Goal: Find contact information

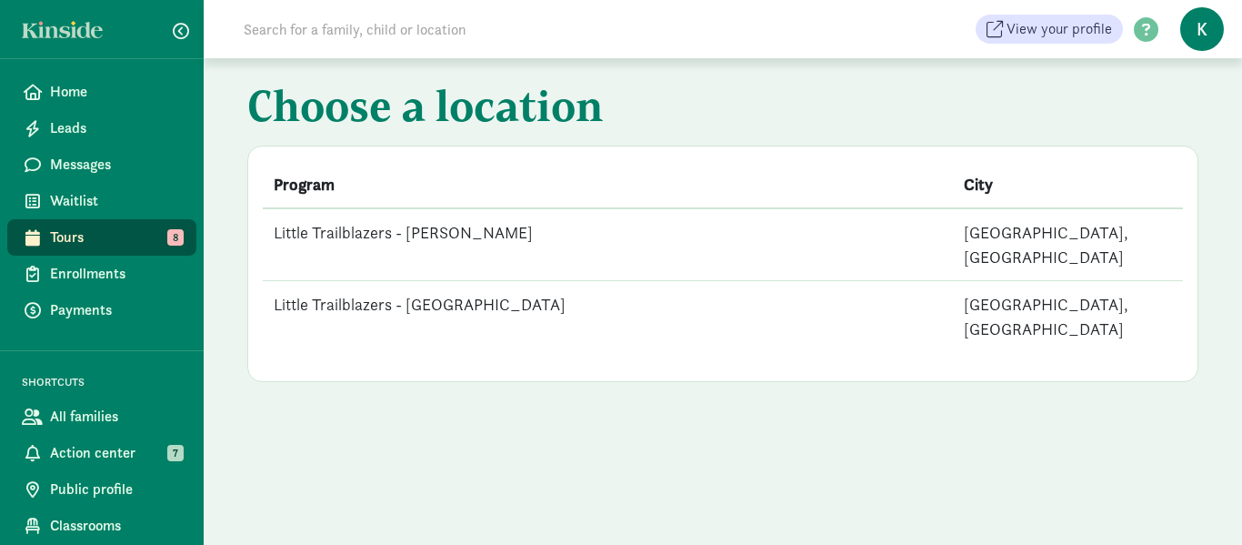
click at [465, 234] on td "Little Trailblazers - [PERSON_NAME]" at bounding box center [608, 244] width 690 height 73
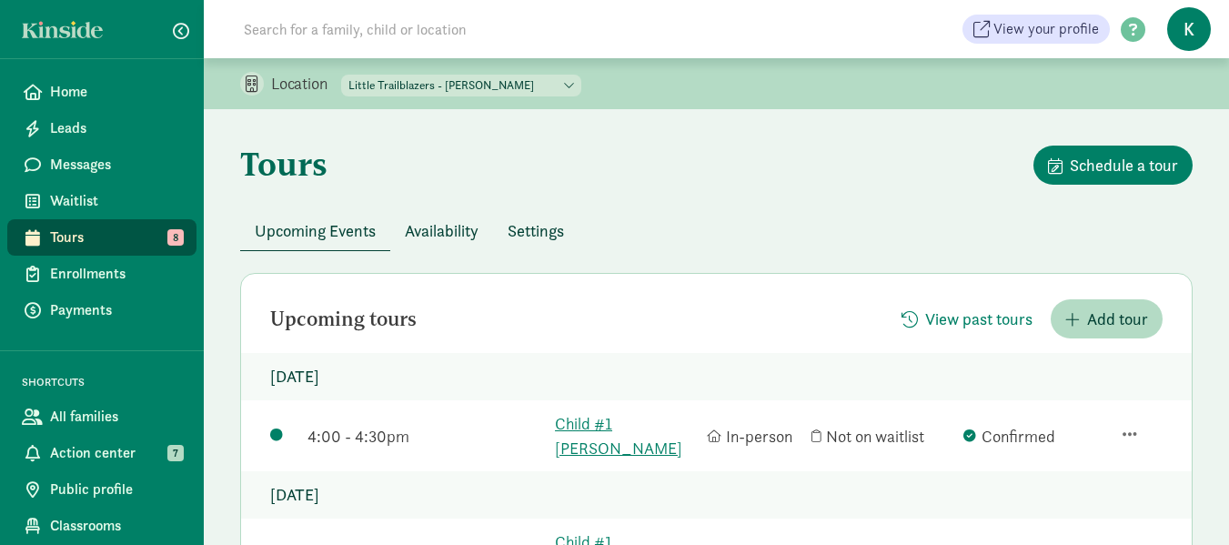
scroll to position [182, 0]
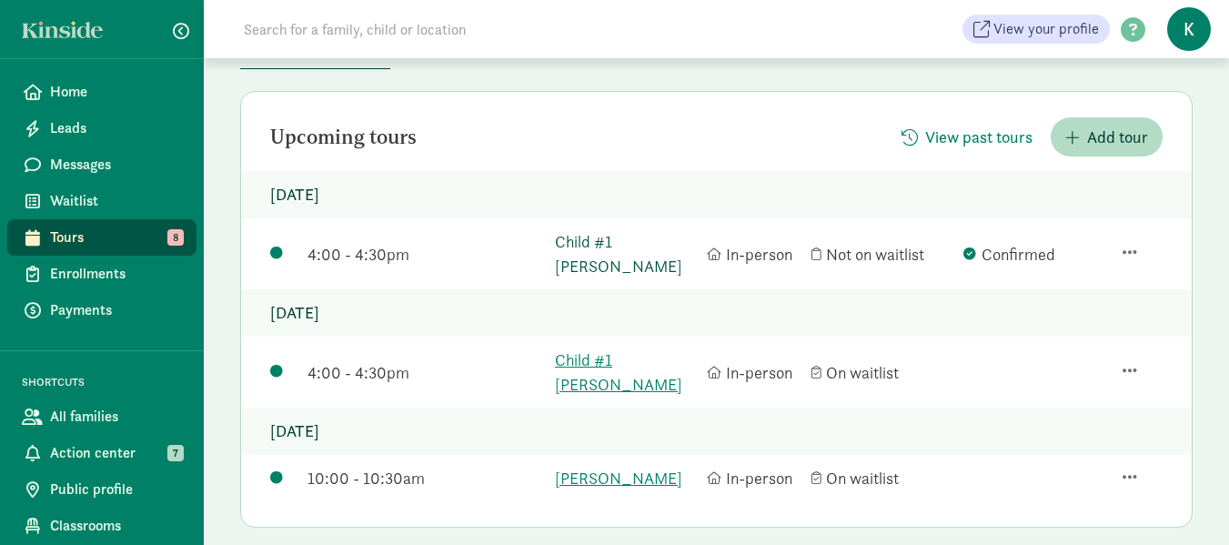
click at [628, 237] on link "Child #1 [PERSON_NAME]" at bounding box center [626, 253] width 143 height 49
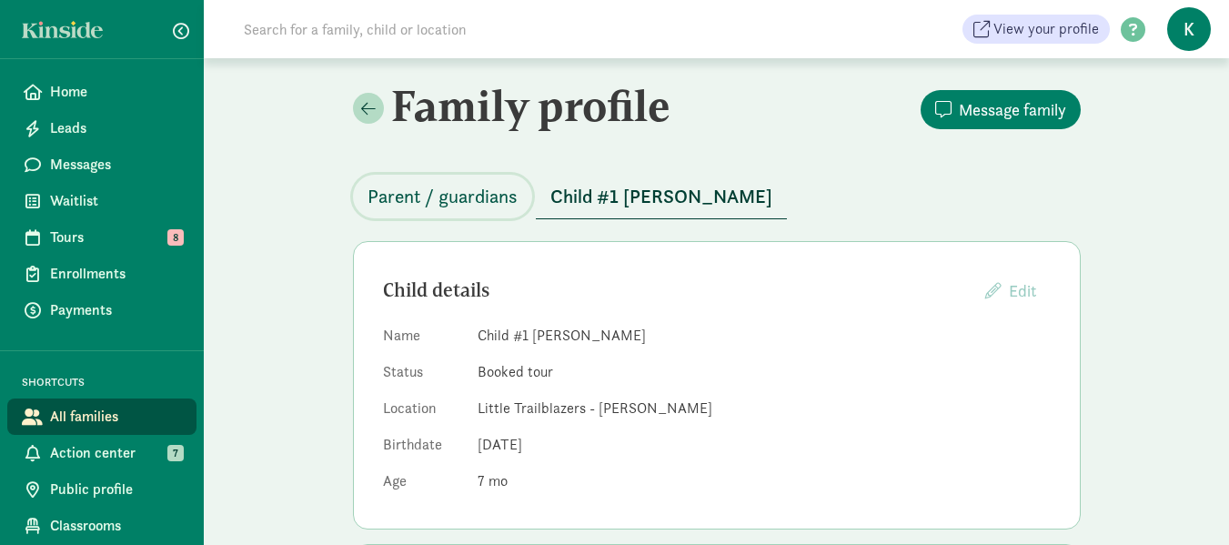
click at [470, 192] on span "Parent / guardians" at bounding box center [442, 196] width 150 height 29
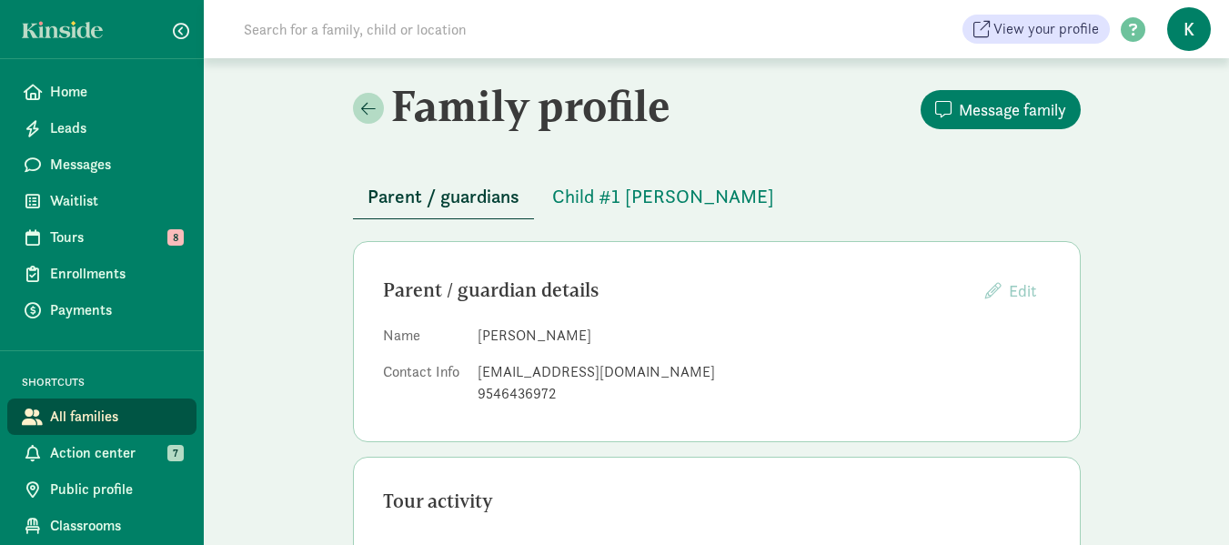
scroll to position [273, 0]
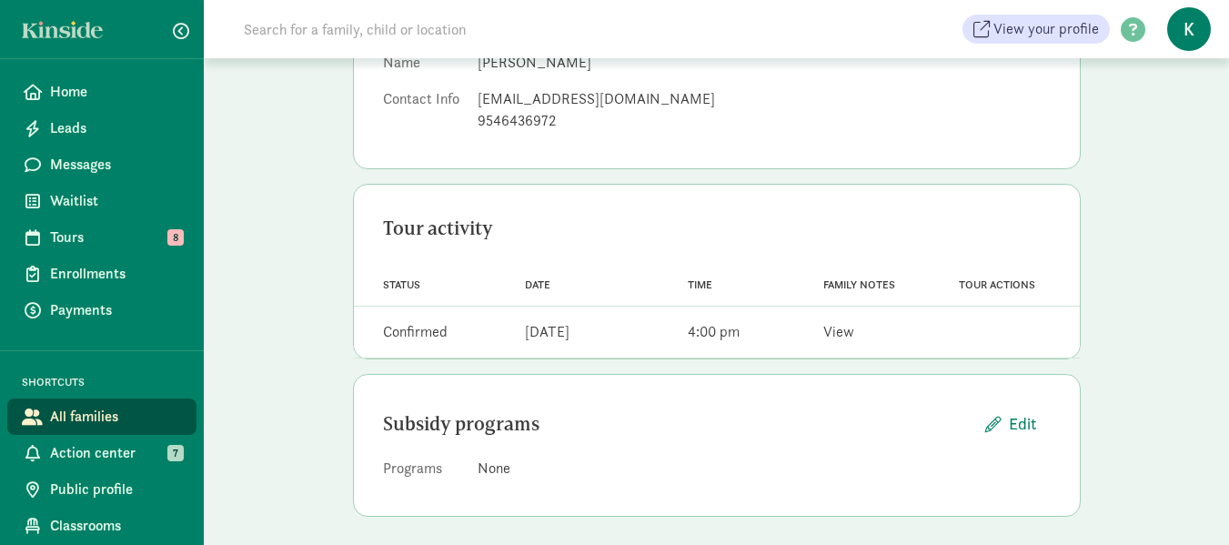
click at [835, 329] on link "View" at bounding box center [838, 331] width 31 height 19
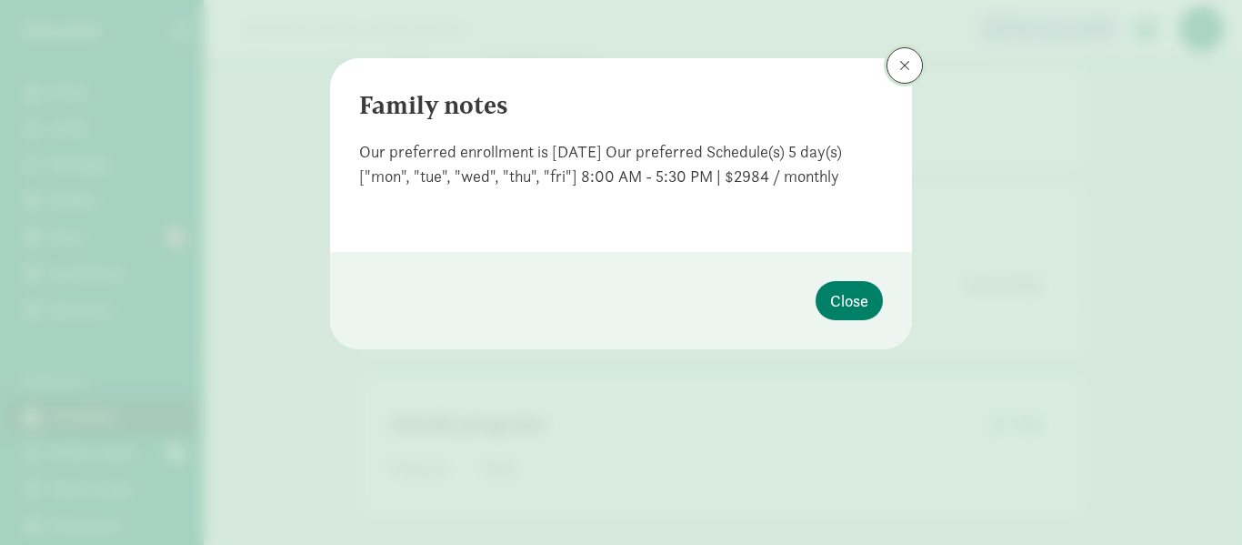
click at [914, 59] on button at bounding box center [905, 65] width 36 height 36
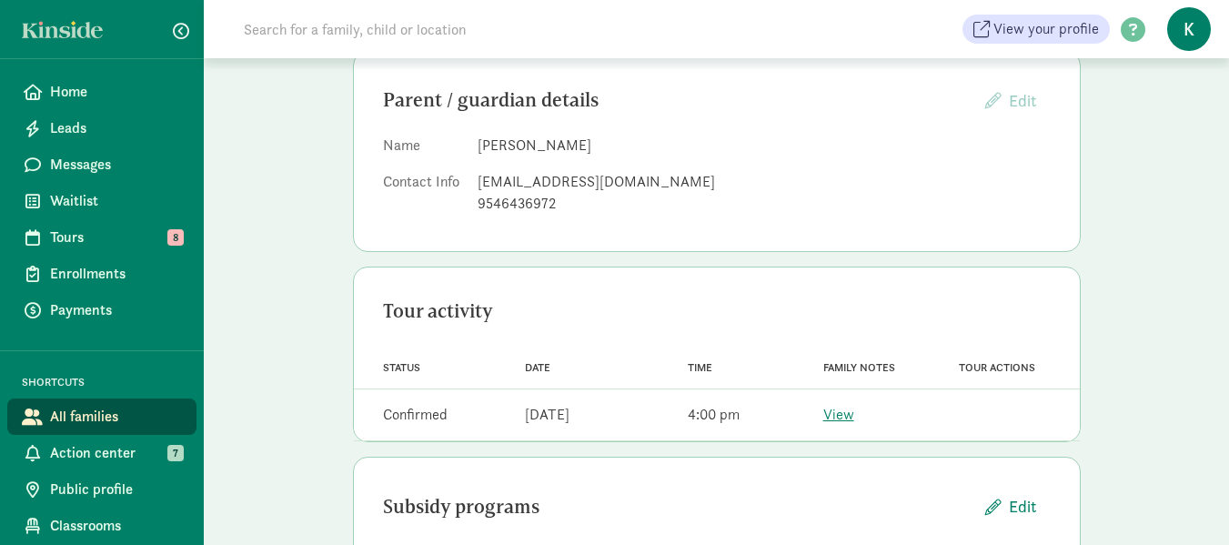
scroll to position [99, 0]
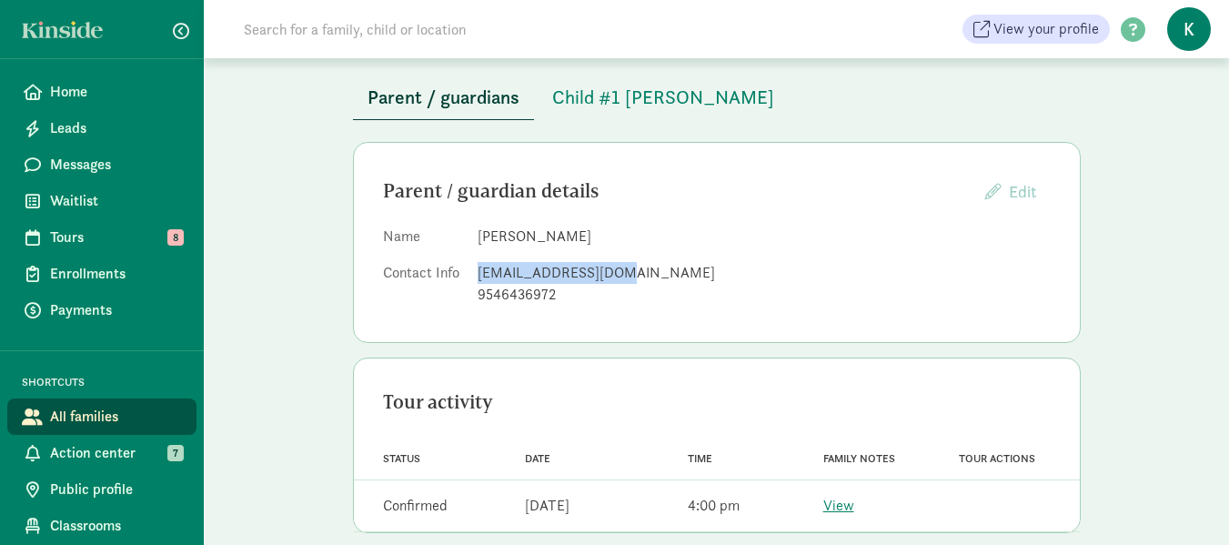
drag, startPoint x: 608, startPoint y: 275, endPoint x: 478, endPoint y: 276, distance: 129.2
click at [478, 276] on div "absotillo@gmail.com" at bounding box center [763, 273] width 573 height 22
copy div "absotillo@gmail.com"
